Goal: Task Accomplishment & Management: Complete application form

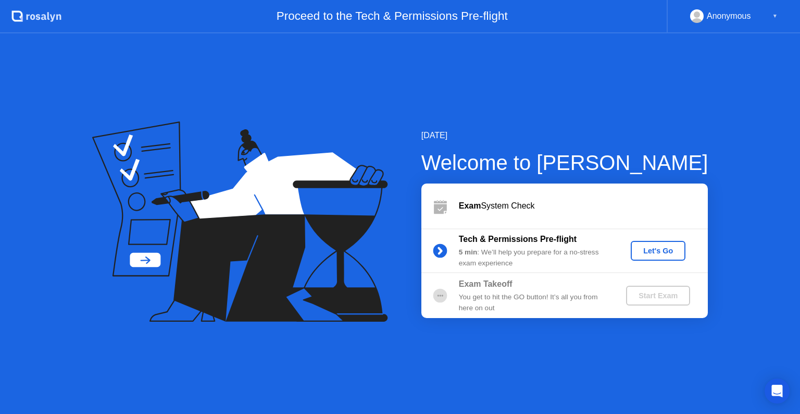
click at [273, 117] on div "[DATE] Welcome to [PERSON_NAME] Exam System Check Tech & Permissions Pre-flight…" at bounding box center [400, 223] width 800 height 380
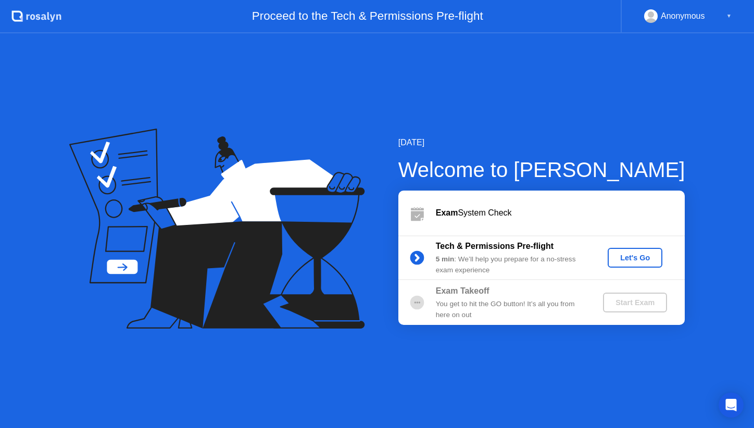
click at [623, 255] on div "Let's Go" at bounding box center [635, 258] width 46 height 8
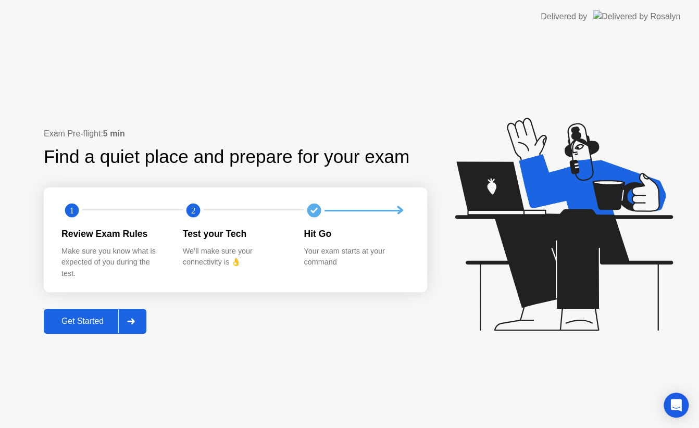
click at [452, 113] on icon at bounding box center [561, 229] width 269 height 267
click at [158, 219] on div "1" at bounding box center [121, 210] width 121 height 21
click at [71, 213] on text "1" at bounding box center [72, 211] width 4 height 10
click at [239, 268] on div "We’ll make sure your connectivity is 👌" at bounding box center [235, 257] width 105 height 22
click at [70, 212] on text "1" at bounding box center [72, 211] width 4 height 10
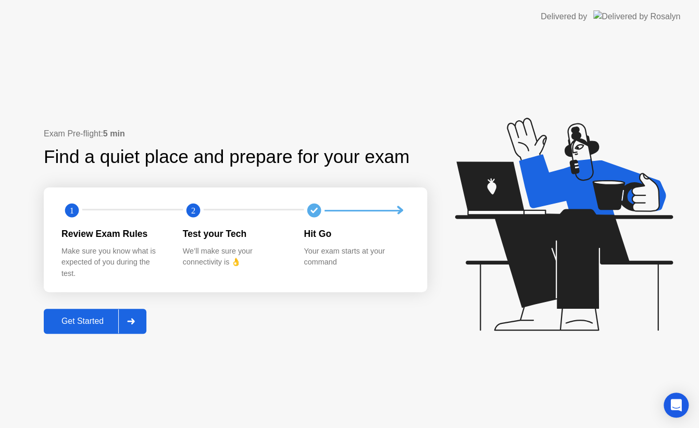
click at [97, 259] on div "Make sure you know what is expected of you during the test." at bounding box center [113, 263] width 105 height 34
drag, startPoint x: 97, startPoint y: 259, endPoint x: 136, endPoint y: 248, distance: 40.1
click at [106, 256] on div "Make sure you know what is expected of you during the test." at bounding box center [113, 263] width 105 height 34
click at [470, 119] on icon at bounding box center [561, 229] width 269 height 267
click at [321, 216] on circle at bounding box center [314, 211] width 14 height 14
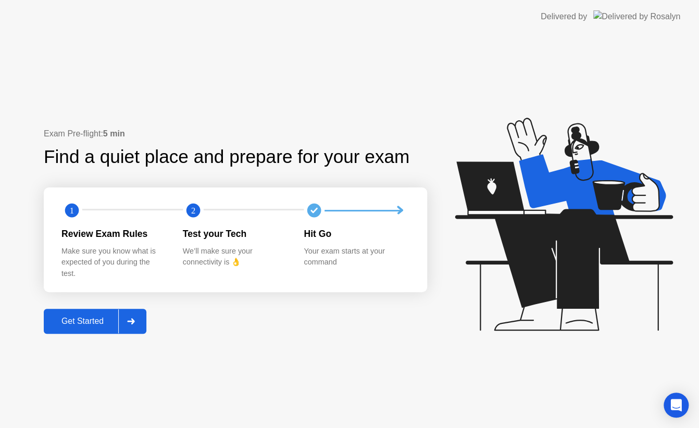
click at [194, 216] on circle at bounding box center [193, 211] width 14 height 14
click at [70, 215] on text "1" at bounding box center [72, 211] width 4 height 10
click at [413, 117] on div "Exam Pre-flight: 5 min Find a quiet place and prepare for your exam 1 2 Review …" at bounding box center [349, 230] width 699 height 395
click at [402, 162] on div "Find a quiet place and prepare for your exam" at bounding box center [227, 157] width 367 height 28
click at [494, 121] on icon at bounding box center [561, 229] width 269 height 267
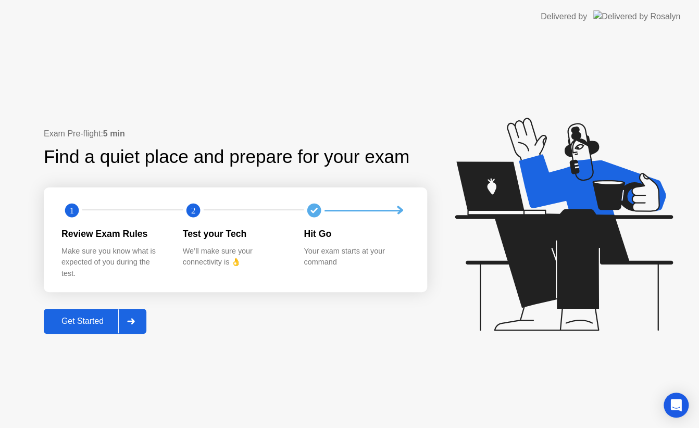
click at [525, 269] on icon at bounding box center [564, 224] width 218 height 213
click at [220, 344] on div "Exam Pre-flight: 5 min Find a quiet place and prepare for your exam 1 2 Review …" at bounding box center [349, 230] width 699 height 395
click at [68, 320] on div "Get Started" at bounding box center [82, 321] width 71 height 9
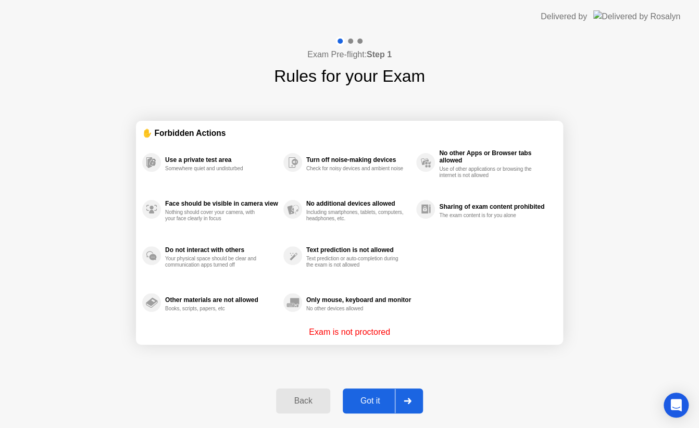
click at [381, 396] on div "Got it" at bounding box center [370, 400] width 49 height 9
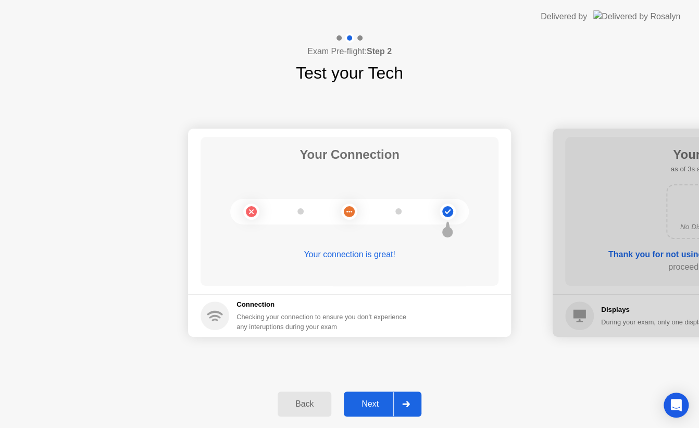
click at [380, 400] on div "Next" at bounding box center [370, 404] width 46 height 9
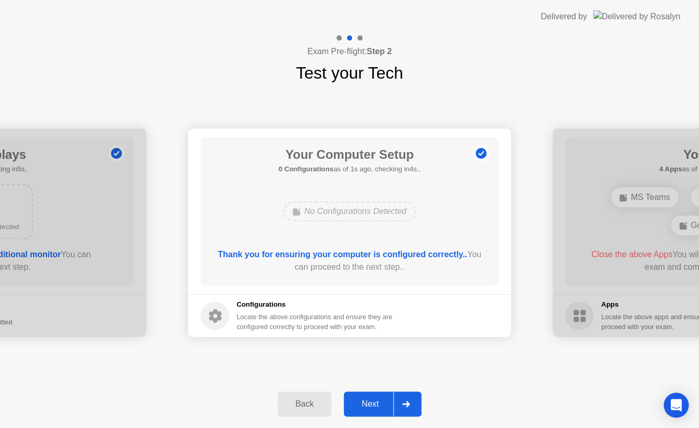
drag, startPoint x: 138, startPoint y: 253, endPoint x: 203, endPoint y: 254, distance: 64.6
click at [374, 396] on button "Next" at bounding box center [383, 404] width 78 height 25
